Goal: Task Accomplishment & Management: Manage account settings

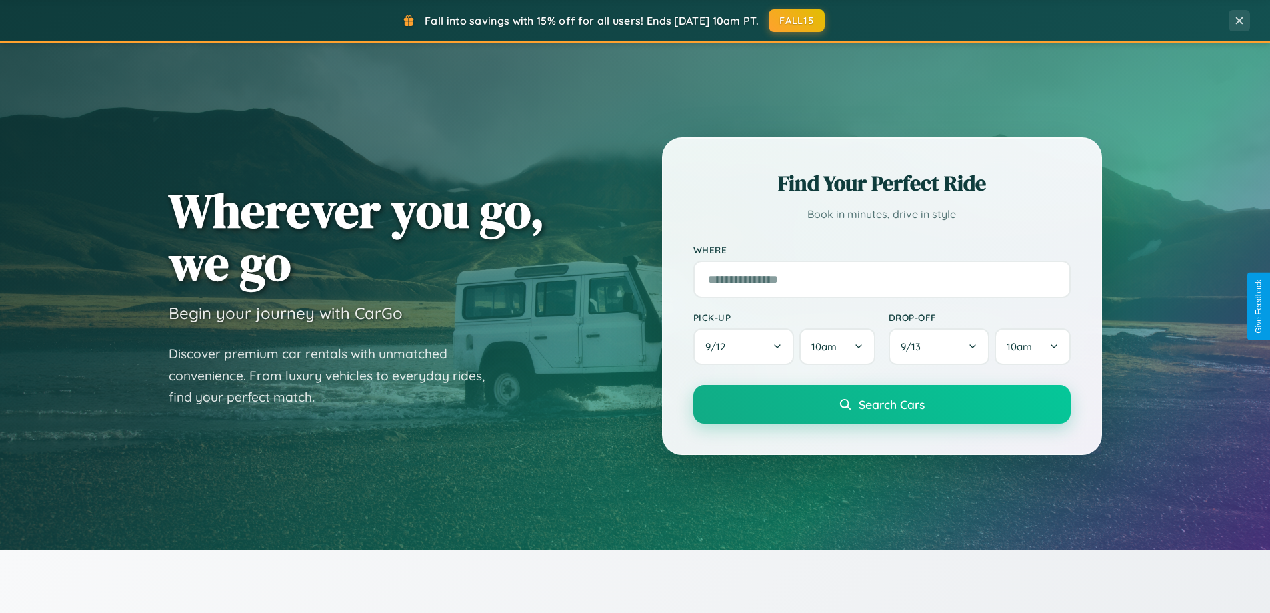
scroll to position [918, 0]
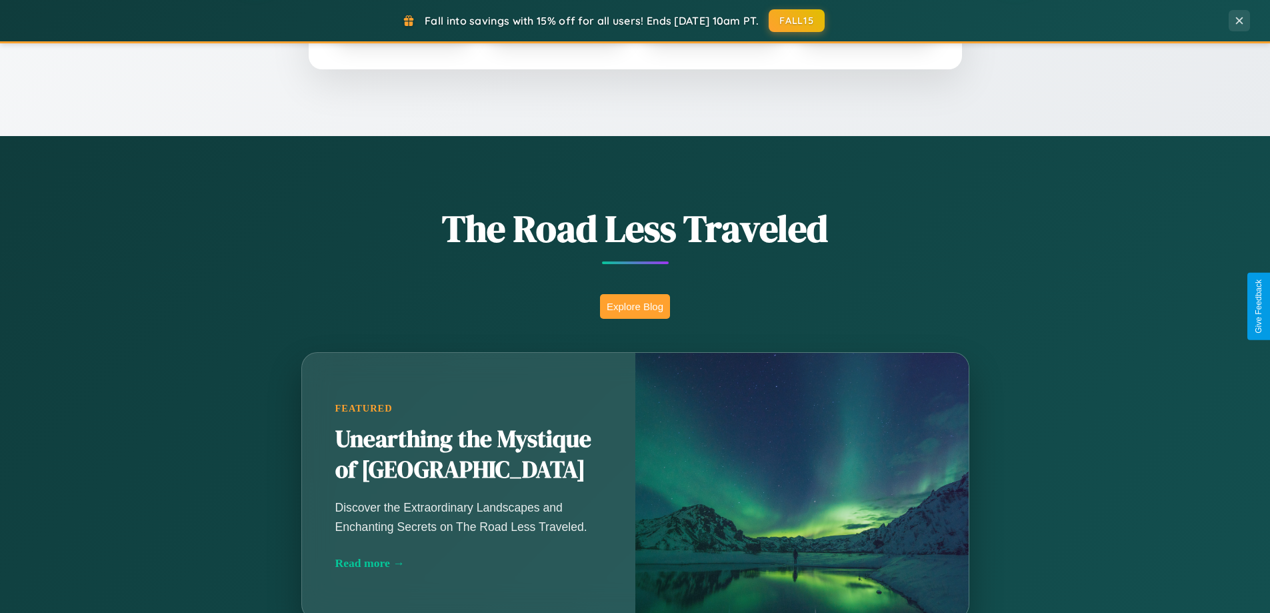
click at [635, 306] on button "Explore Blog" at bounding box center [635, 306] width 70 height 25
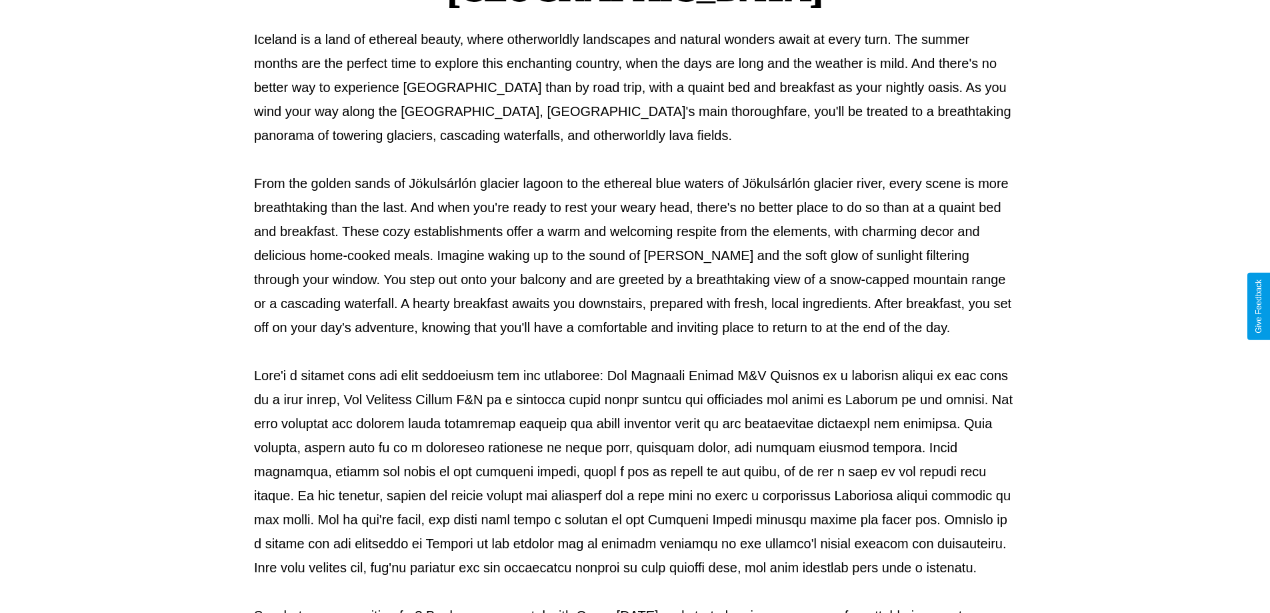
scroll to position [431, 0]
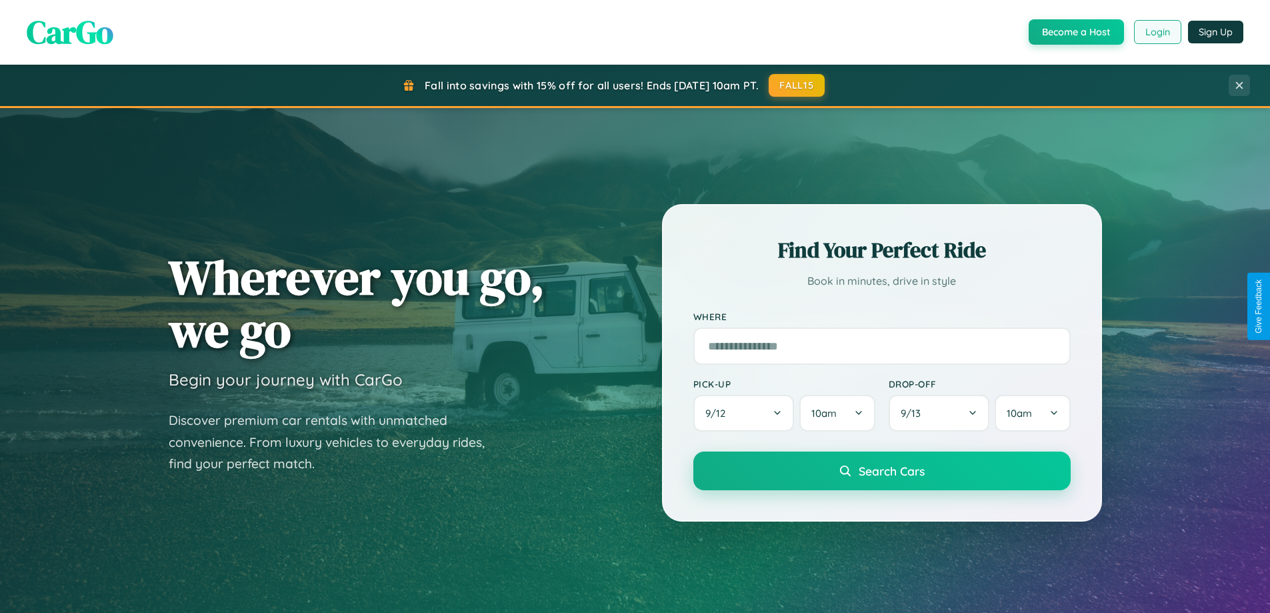
click at [1157, 32] on button "Login" at bounding box center [1157, 32] width 47 height 24
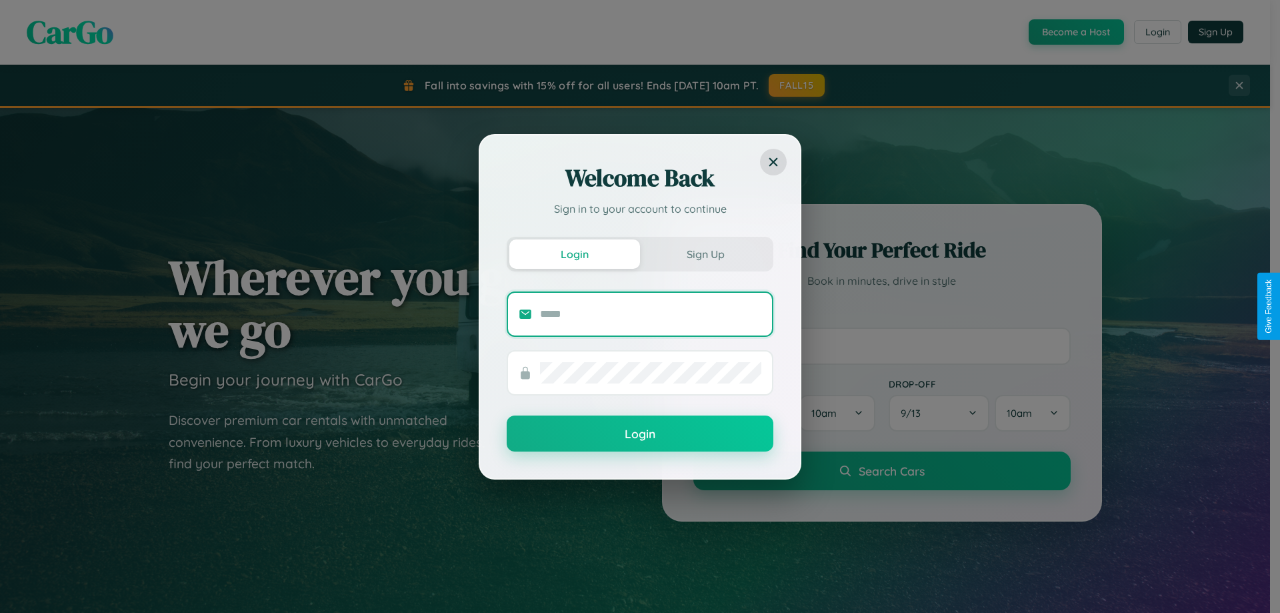
click at [651, 313] on input "text" at bounding box center [650, 313] width 221 height 21
type input "**********"
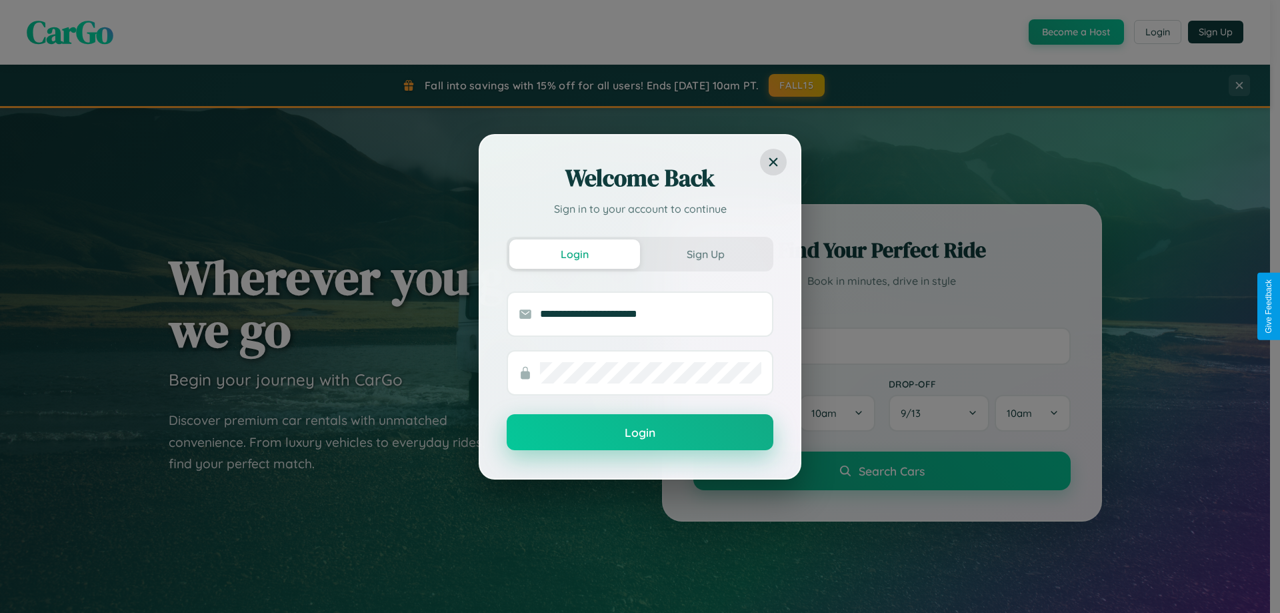
click at [640, 433] on button "Login" at bounding box center [640, 432] width 267 height 36
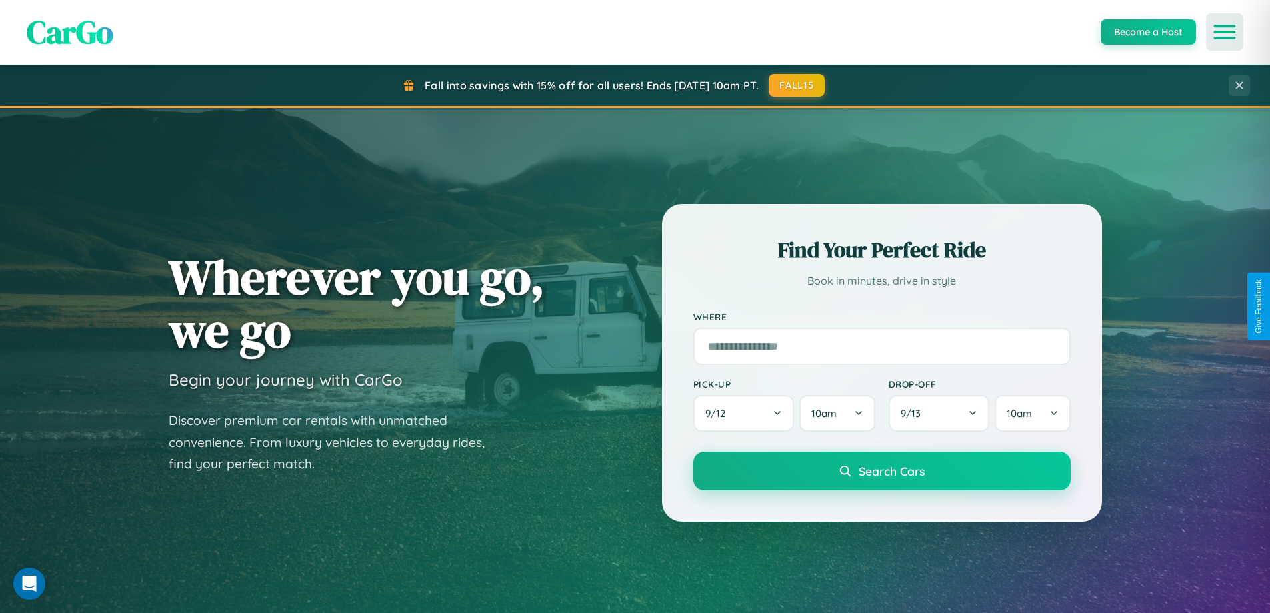
click at [1225, 32] on icon "Open menu" at bounding box center [1225, 32] width 19 height 12
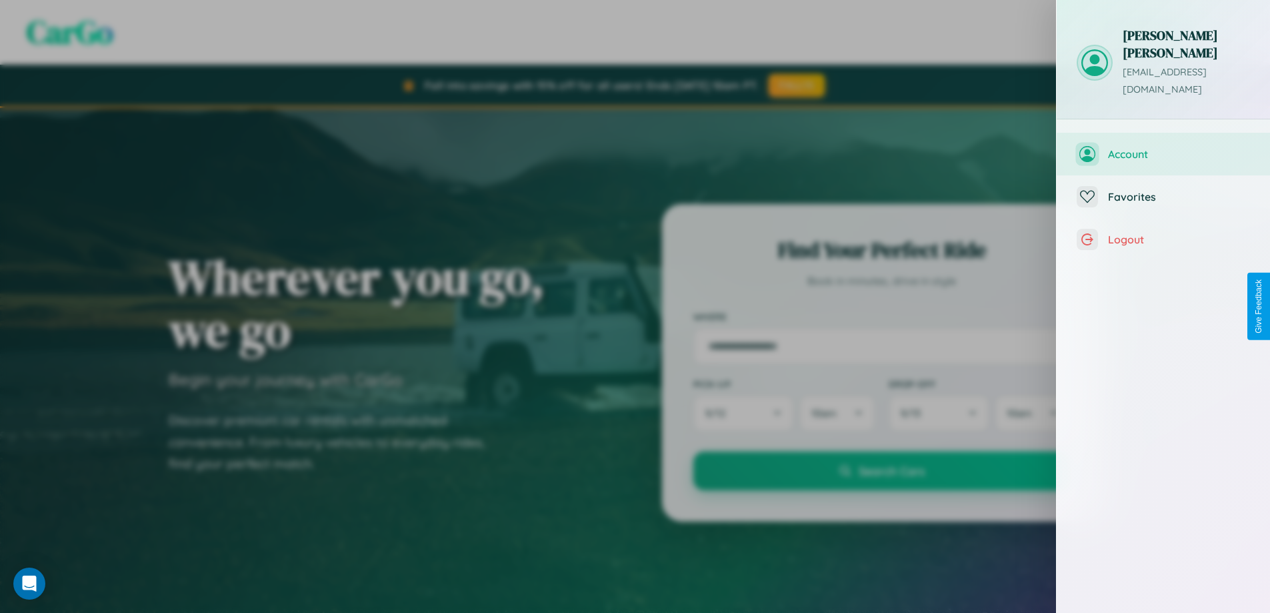
click at [1164, 147] on span "Account" at bounding box center [1179, 153] width 142 height 13
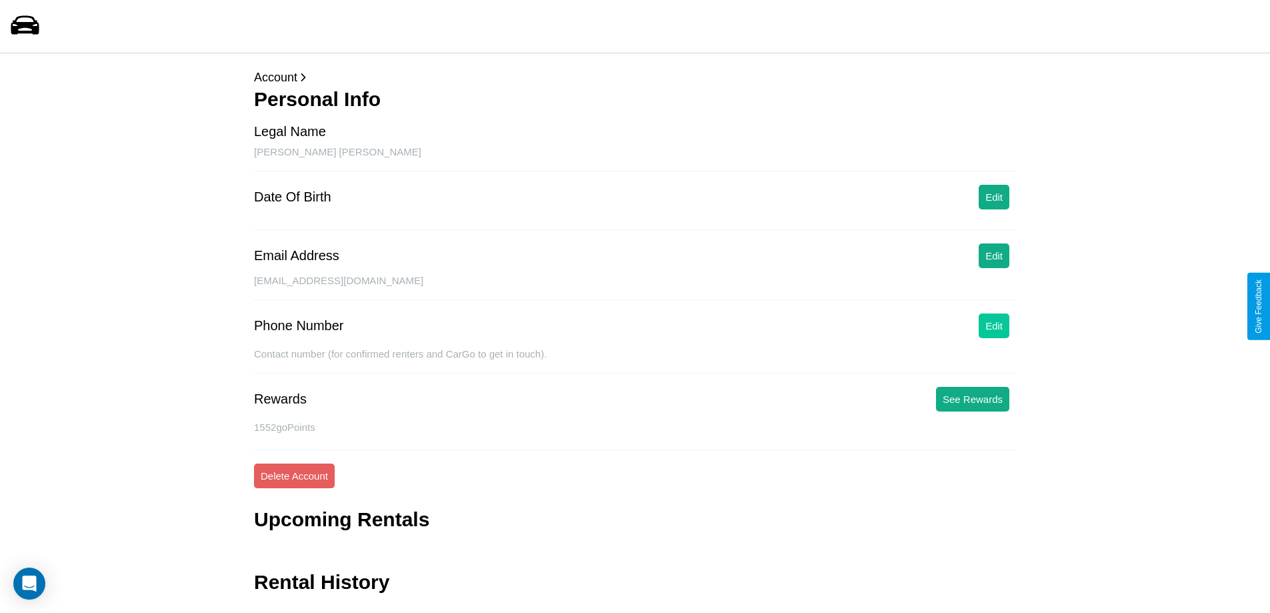
click at [994, 325] on button "Edit" at bounding box center [994, 325] width 31 height 25
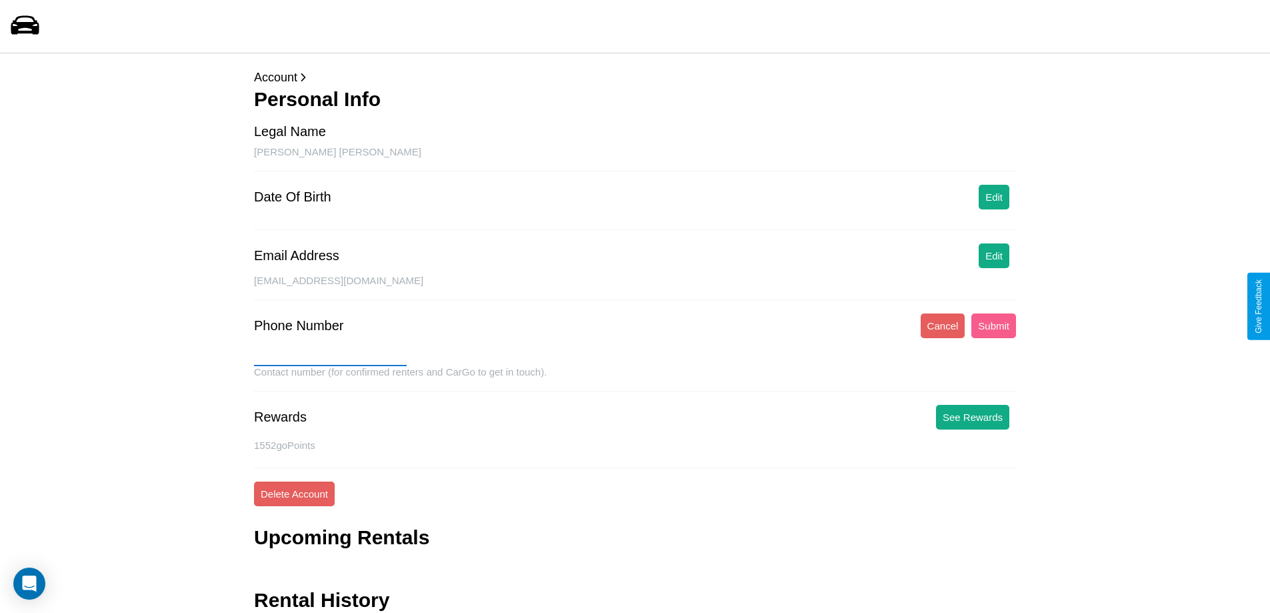
click at [330, 355] on input "text" at bounding box center [330, 355] width 153 height 21
type input "**********"
click at [994, 325] on button "Submit" at bounding box center [994, 325] width 45 height 25
